Goal: Navigation & Orientation: Understand site structure

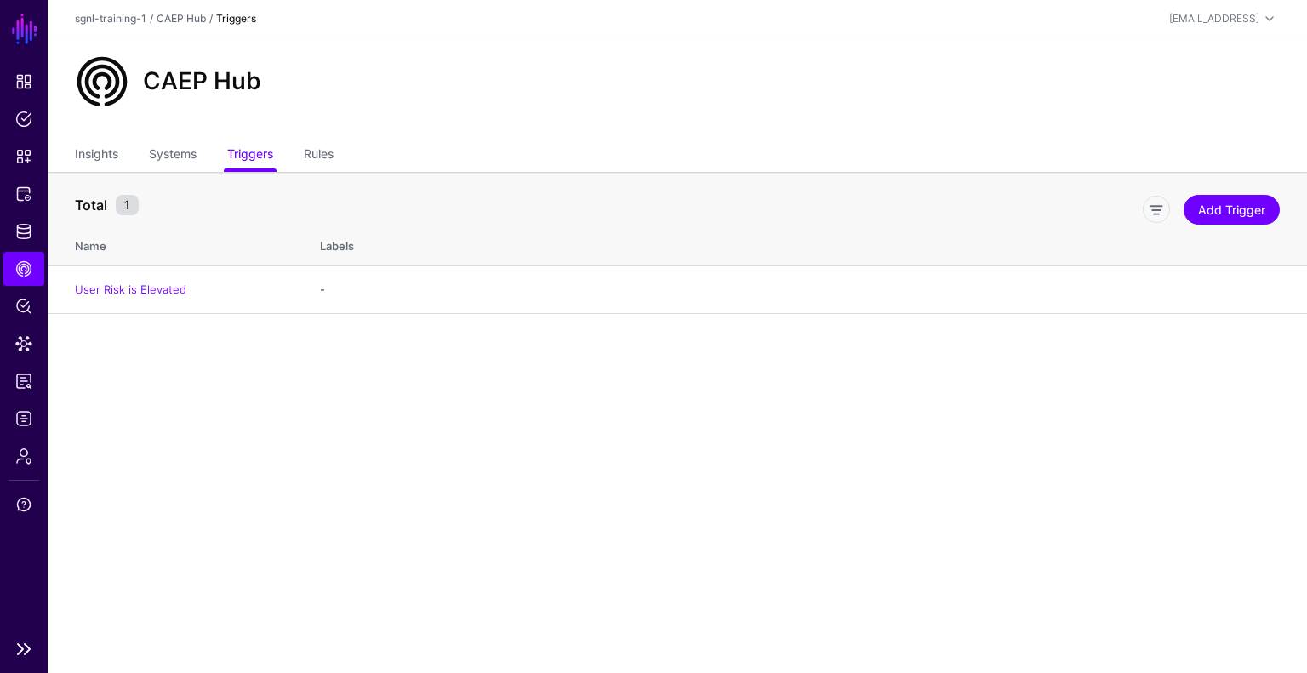
click at [30, 20] on link "SGNL" at bounding box center [24, 28] width 29 height 37
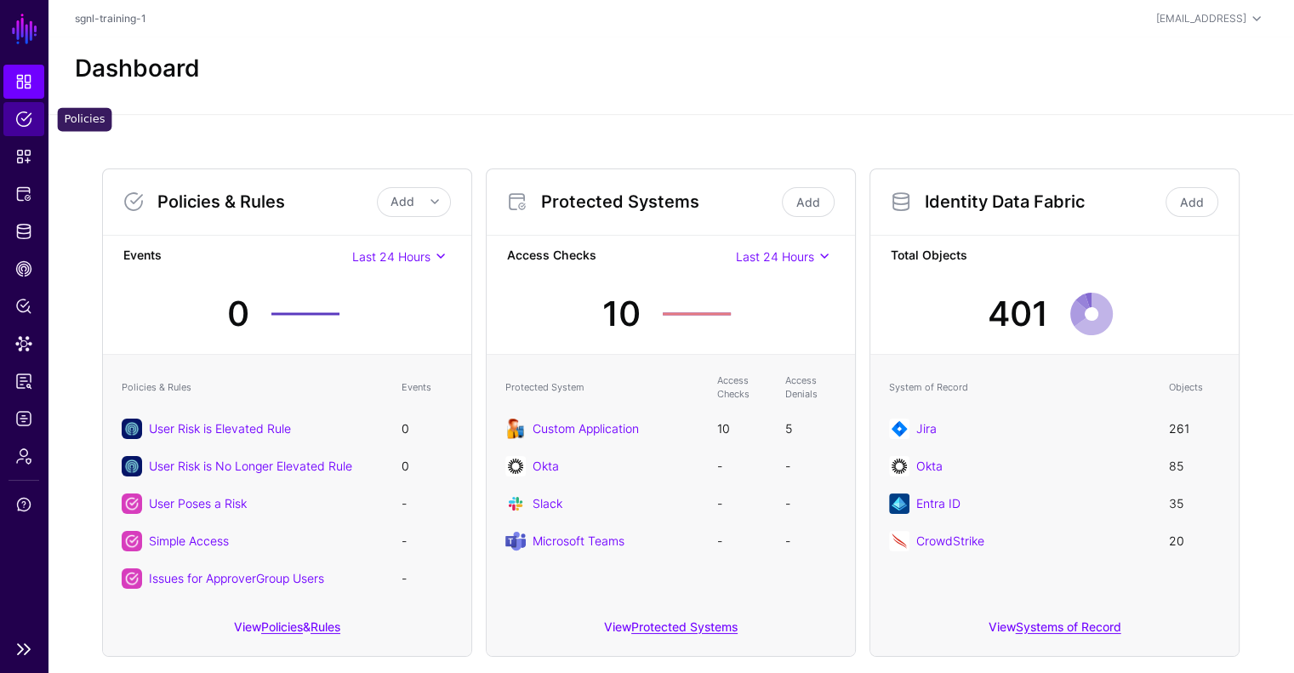
click at [23, 125] on span "Policies" at bounding box center [23, 119] width 17 height 17
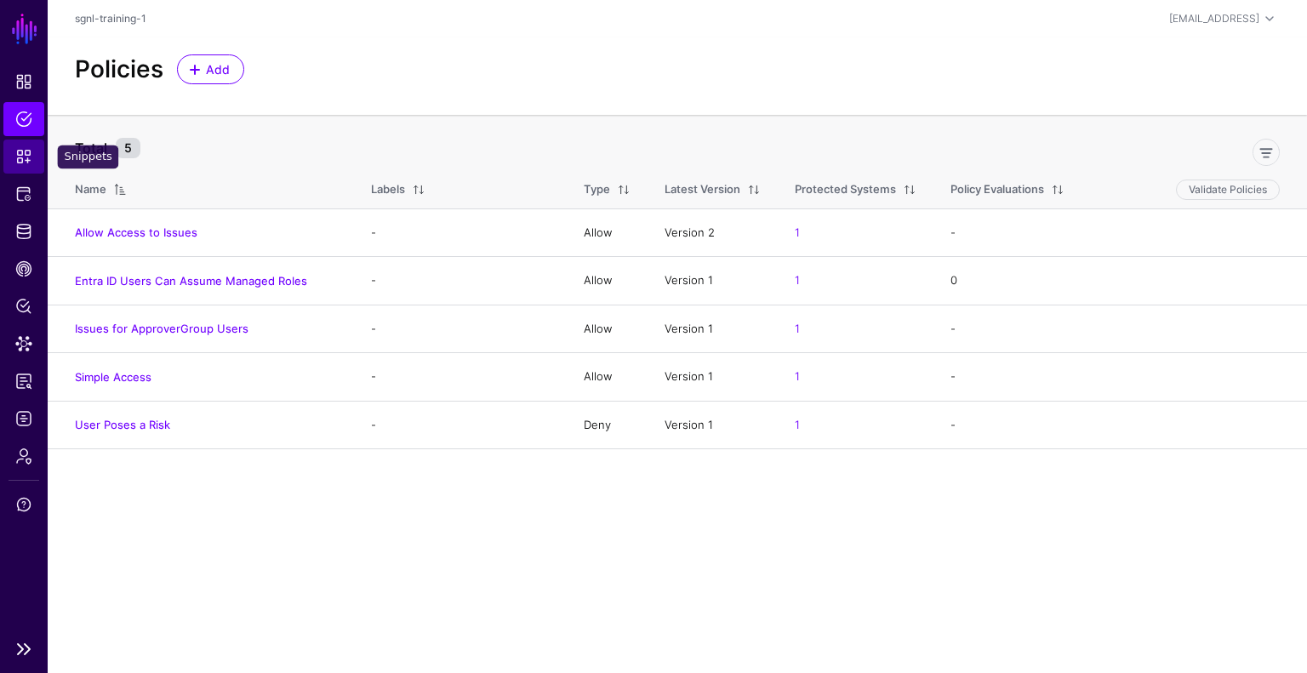
click at [33, 157] on link "Snippets" at bounding box center [23, 157] width 41 height 34
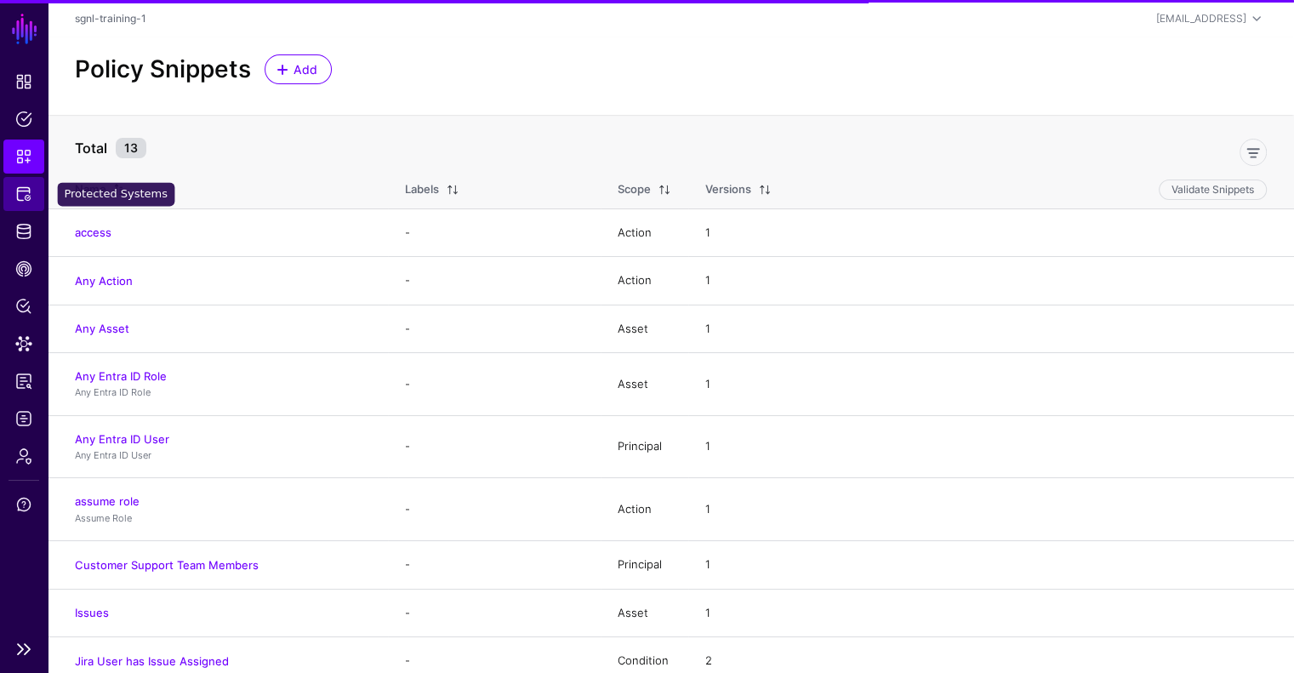
click at [35, 207] on link "Protected Systems" at bounding box center [23, 194] width 41 height 34
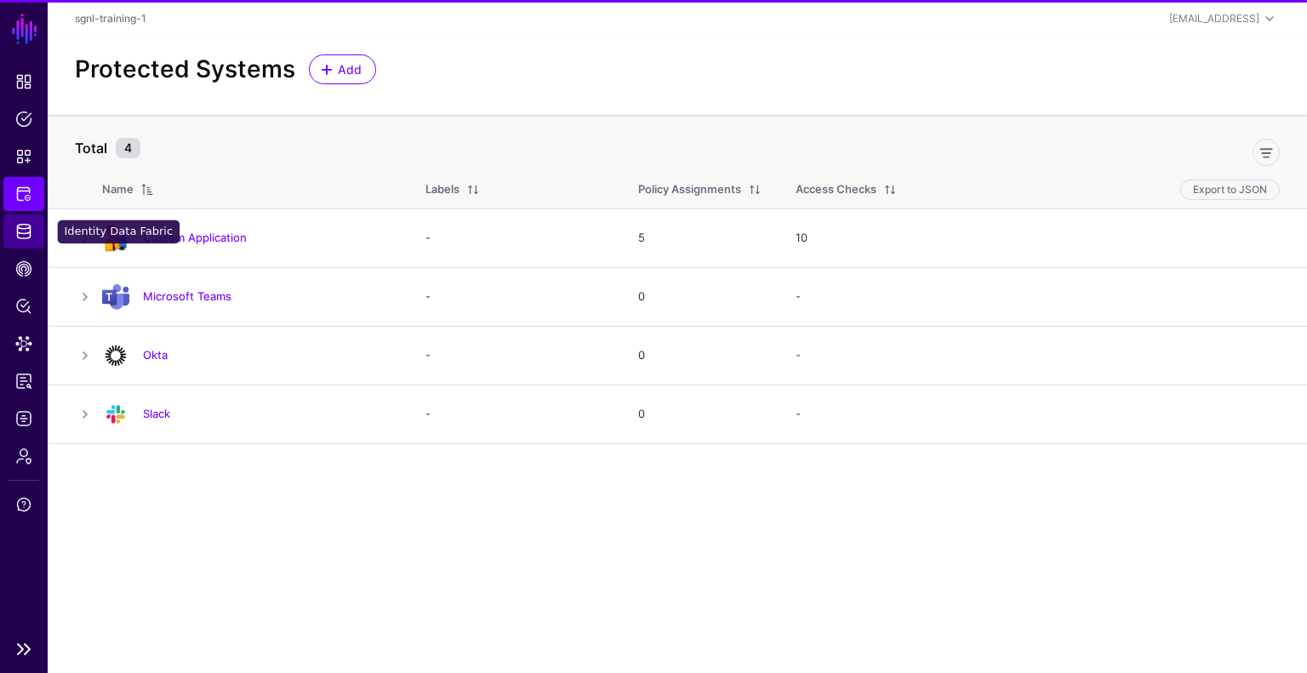
click at [40, 241] on link "Identity Data Fabric" at bounding box center [23, 231] width 41 height 34
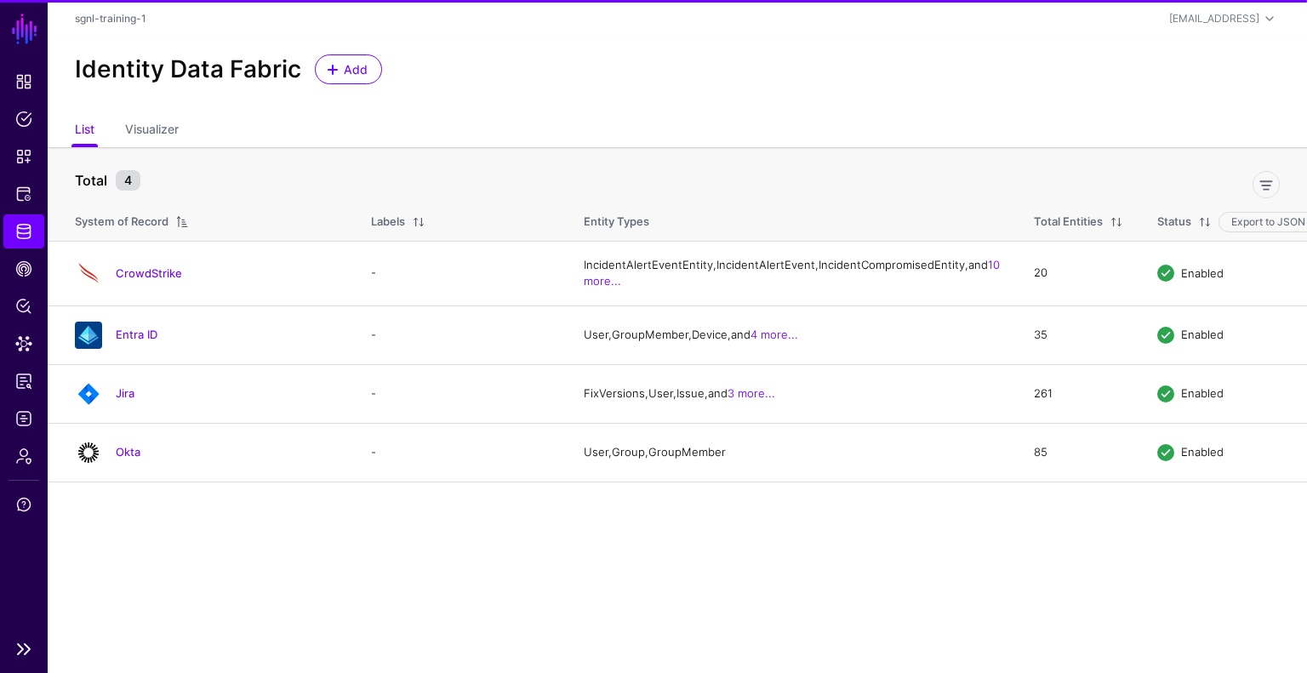
click at [44, 281] on li "CAEP Hub" at bounding box center [24, 269] width 48 height 34
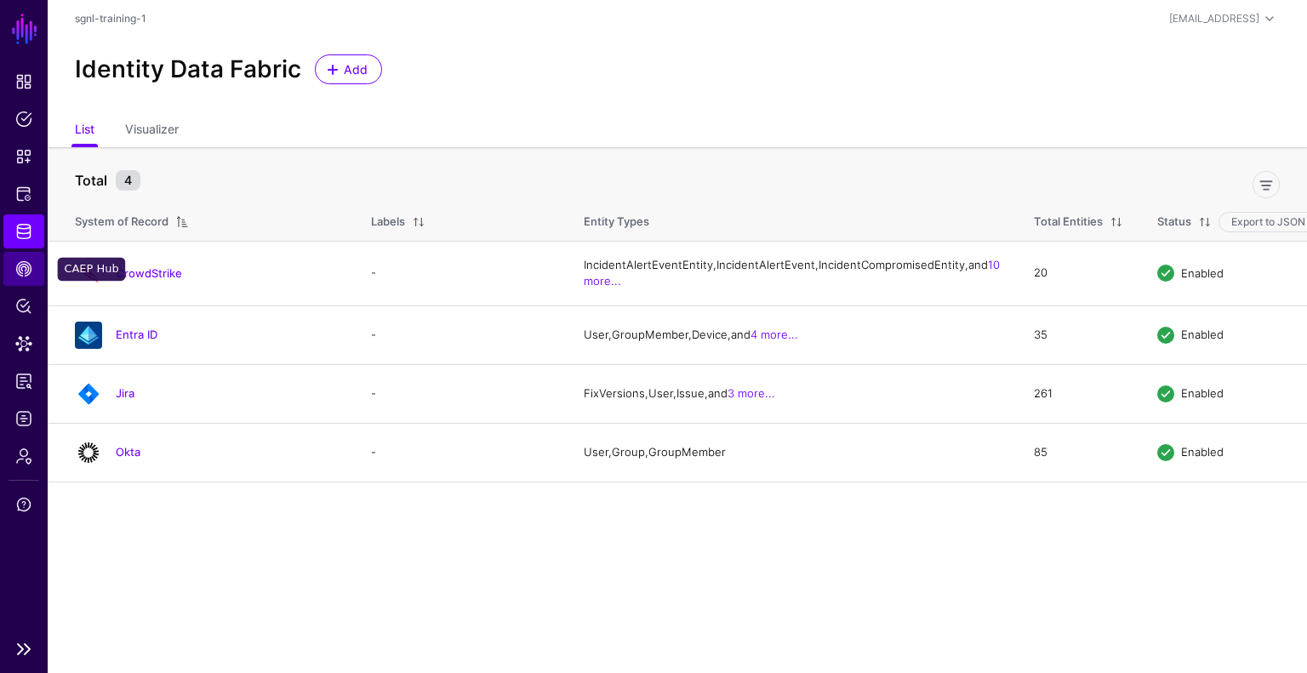
click at [38, 282] on link "CAEP Hub" at bounding box center [23, 269] width 41 height 34
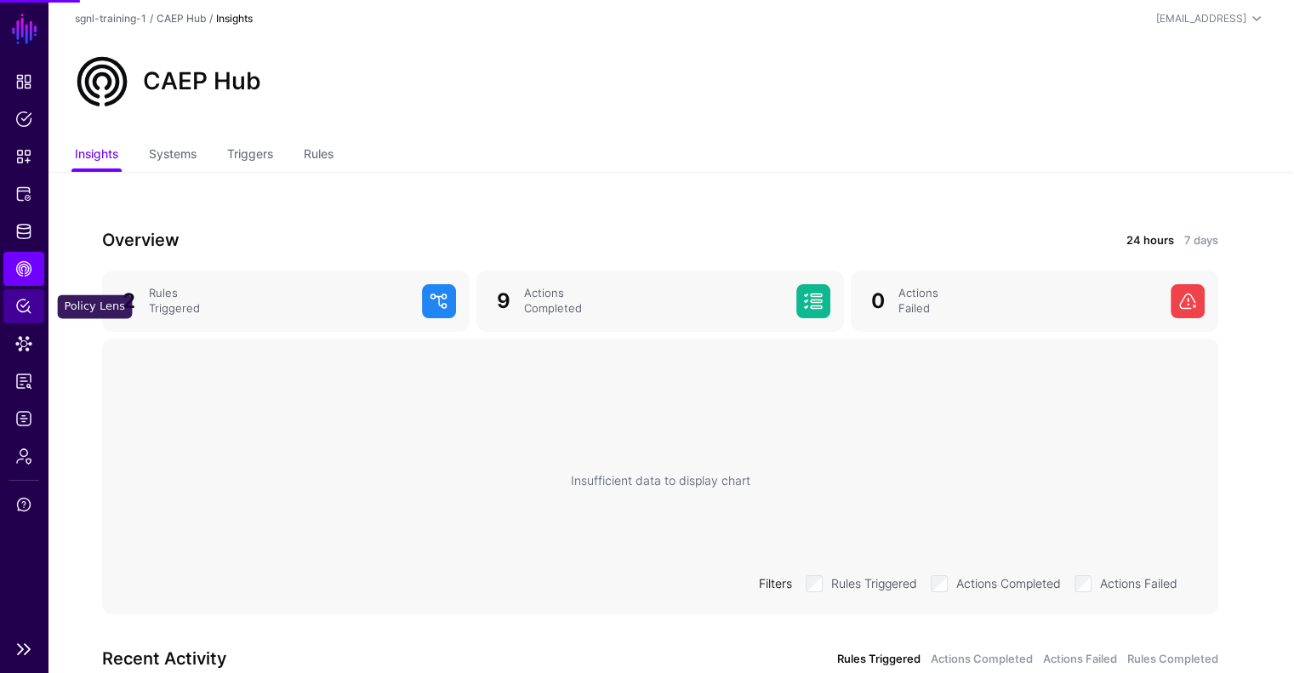
click at [30, 306] on span "Policy Lens" at bounding box center [23, 306] width 17 height 17
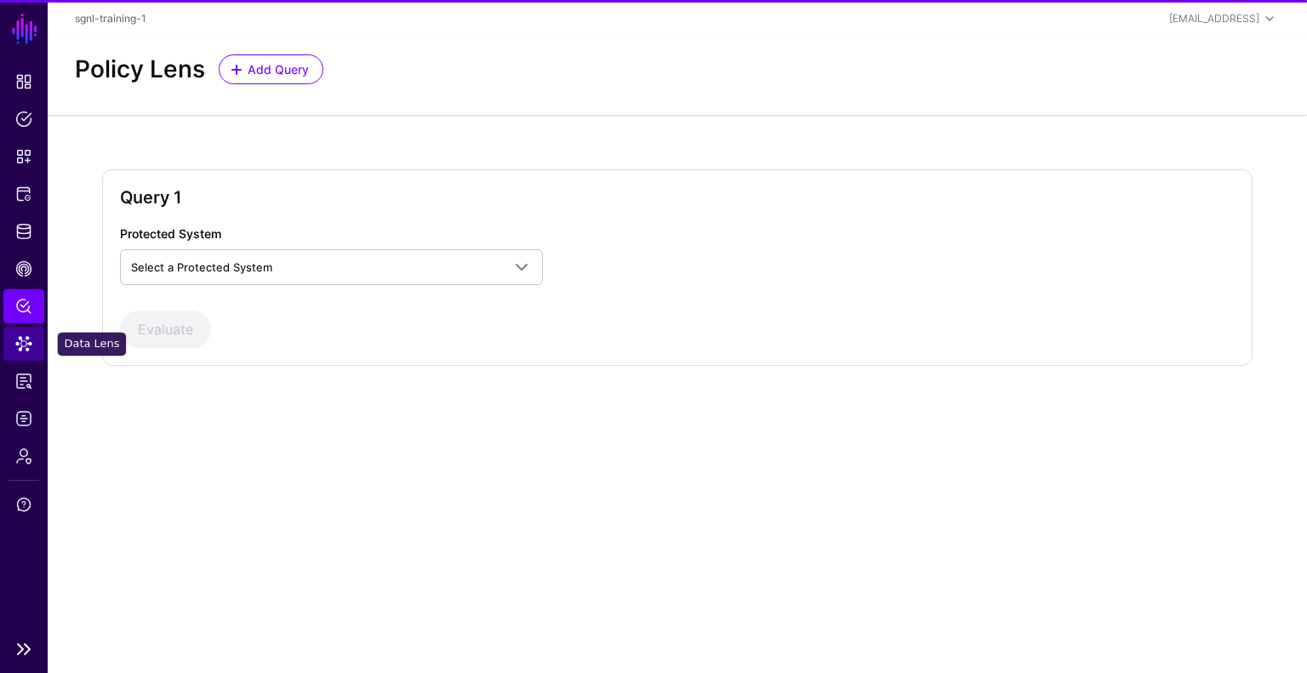
click at [29, 360] on link "Data Lens" at bounding box center [23, 344] width 41 height 34
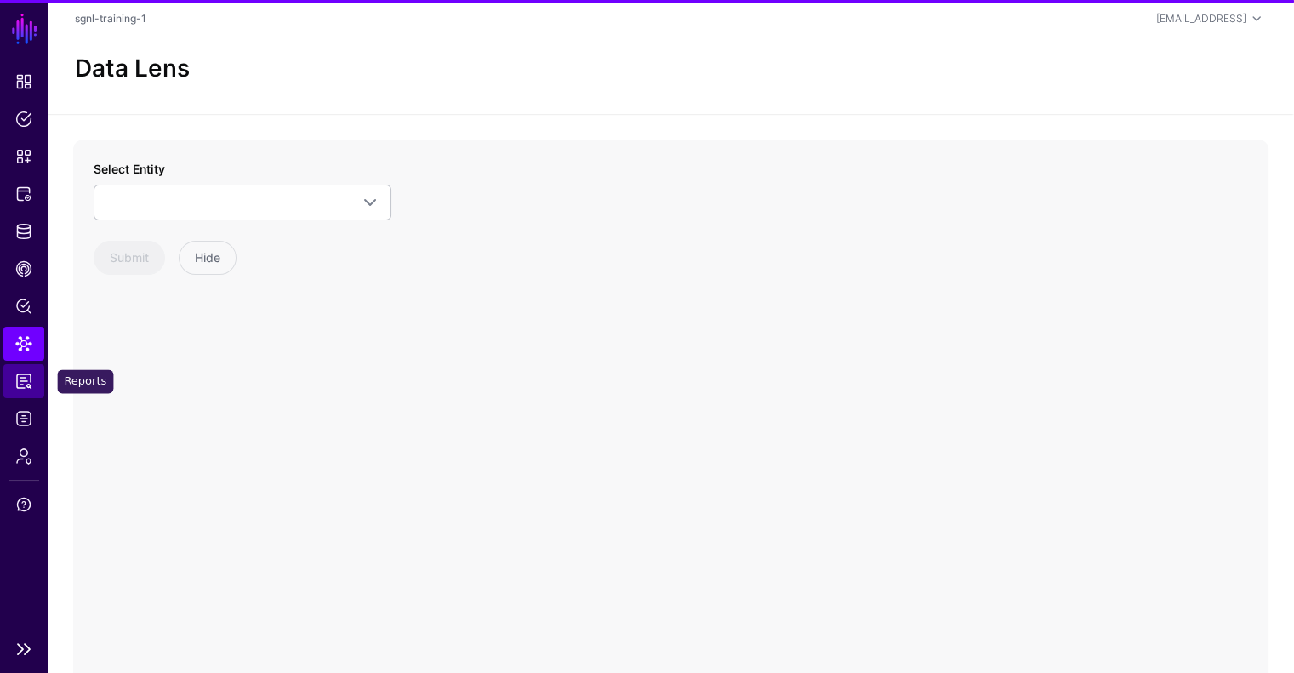
click at [17, 375] on span "Reports" at bounding box center [23, 381] width 17 height 17
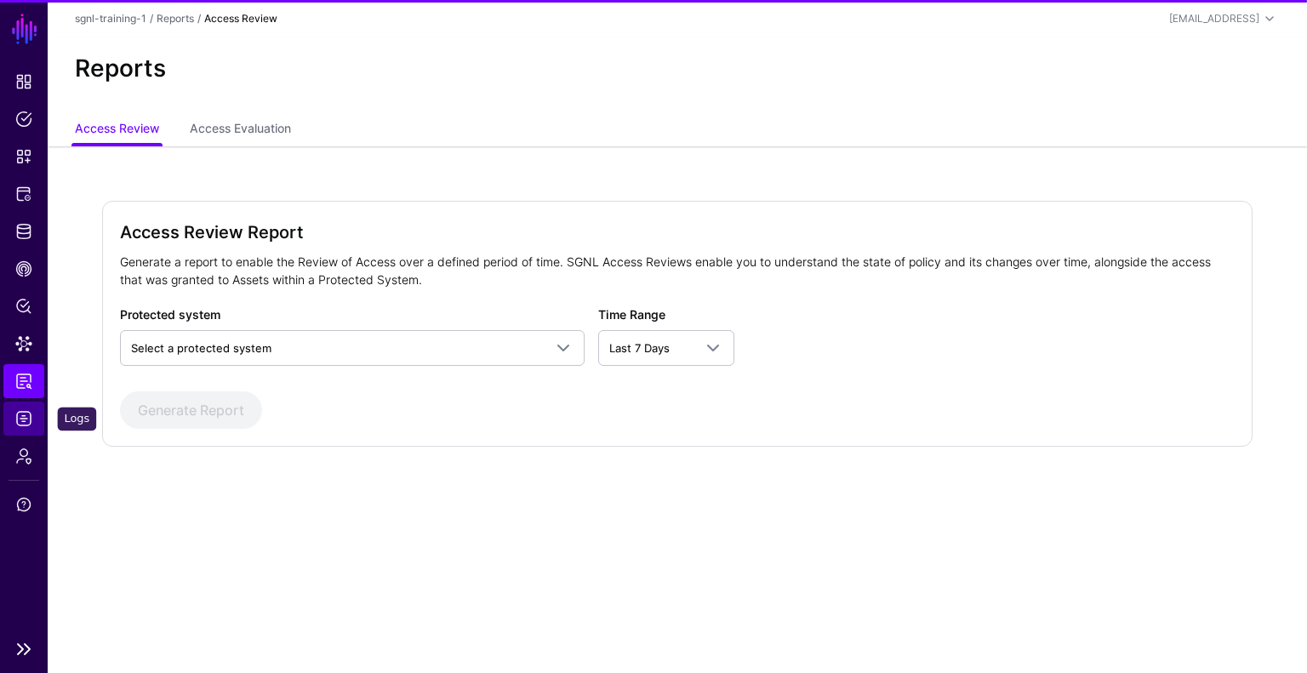
click at [25, 414] on span "Logs" at bounding box center [23, 418] width 17 height 17
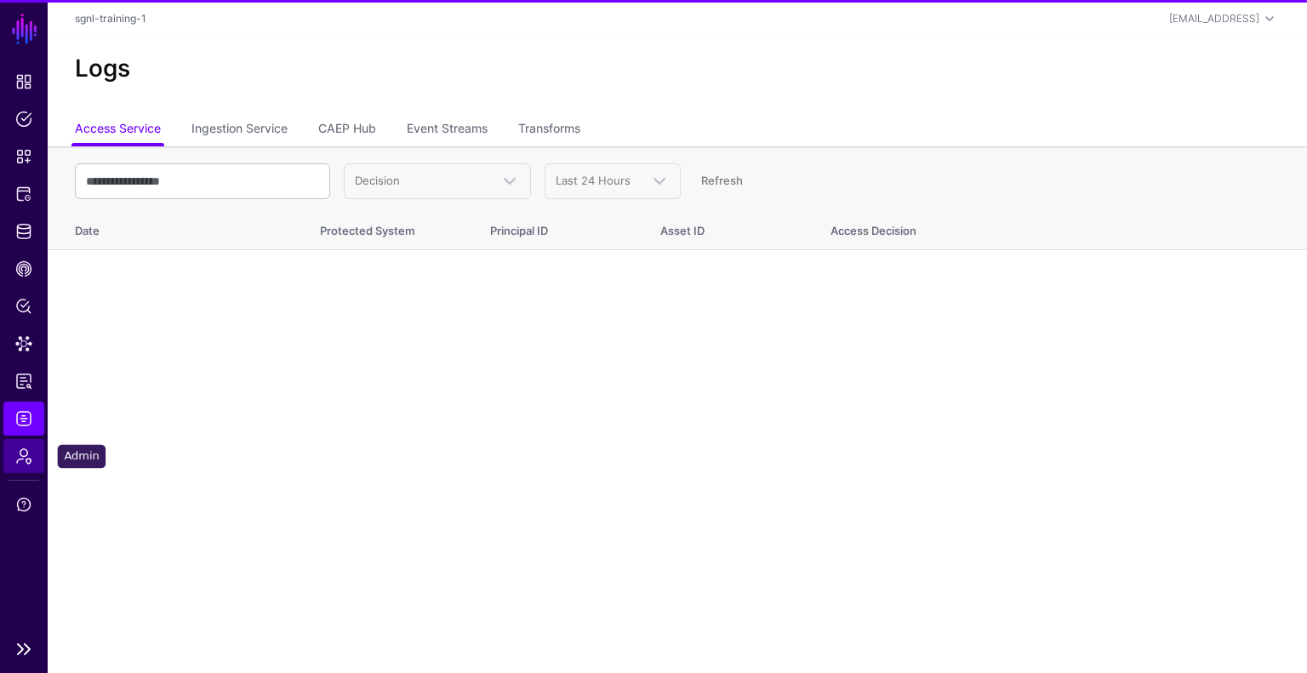
click at [23, 449] on span "Admin" at bounding box center [23, 456] width 17 height 17
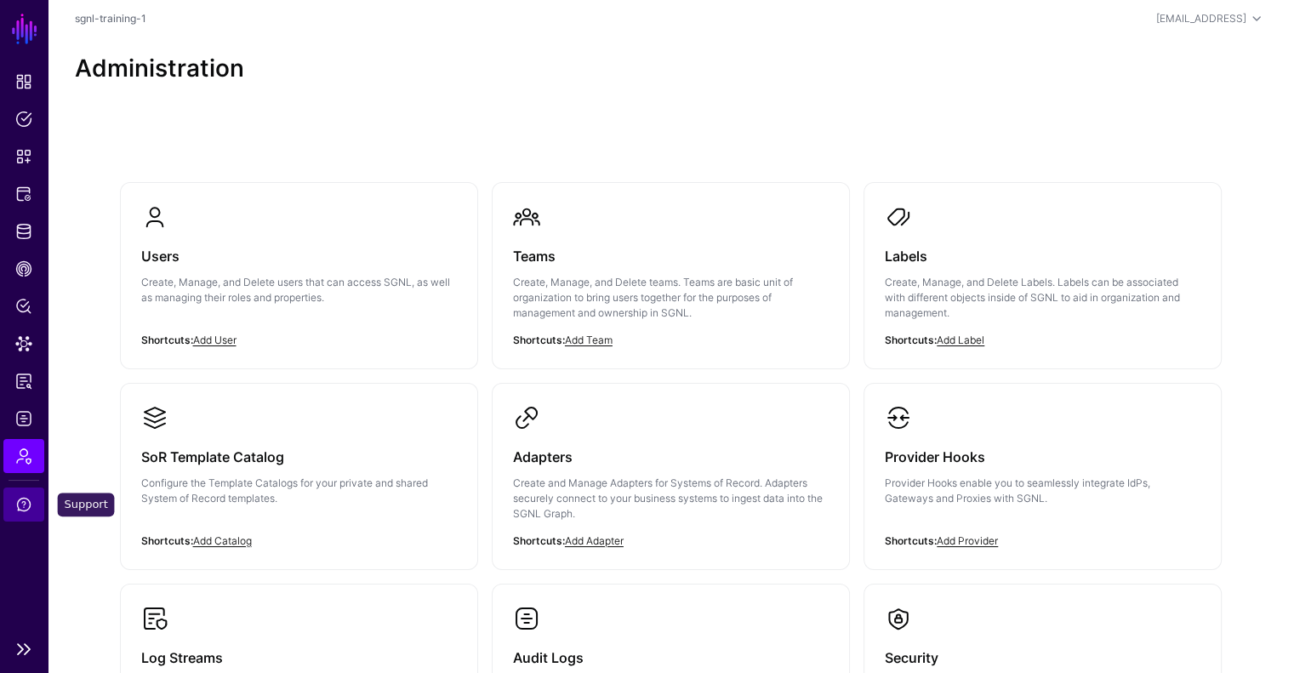
click at [27, 494] on link "Support" at bounding box center [23, 505] width 41 height 34
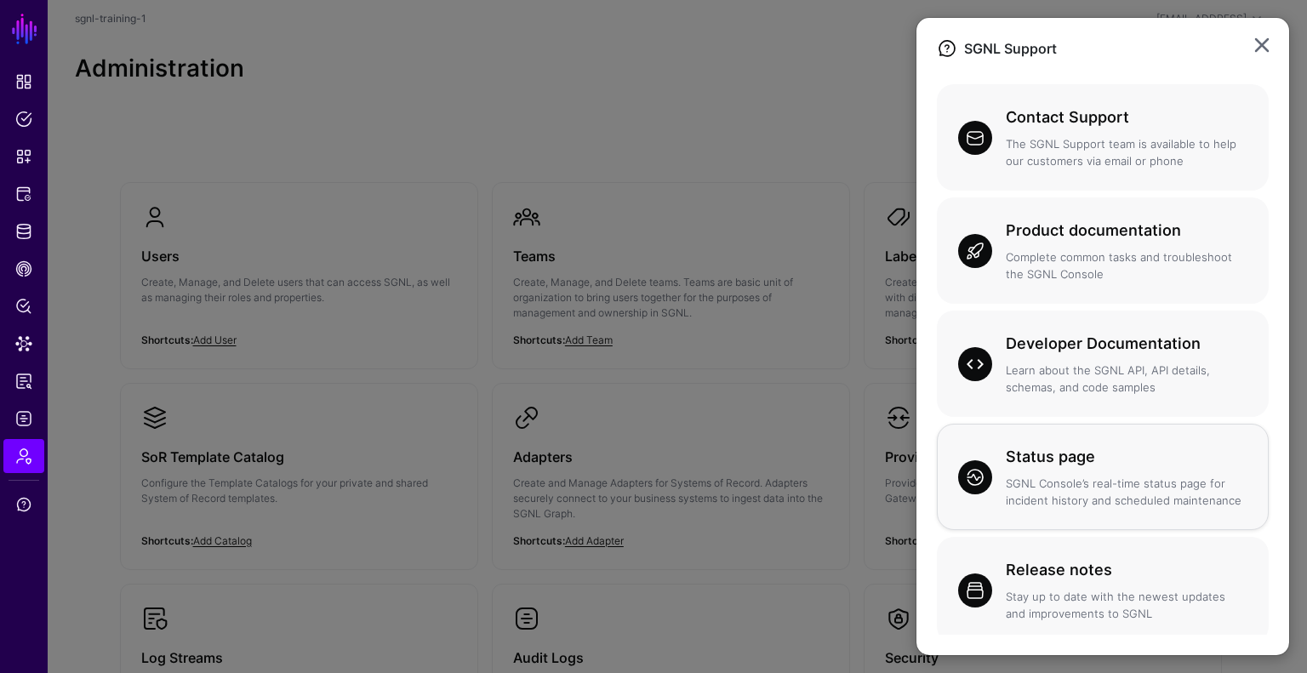
click at [1121, 509] on p "SGNL Console’s real-time status page for incident history and scheduled mainten…" at bounding box center [1127, 492] width 242 height 33
